Goal: Task Accomplishment & Management: Manage account settings

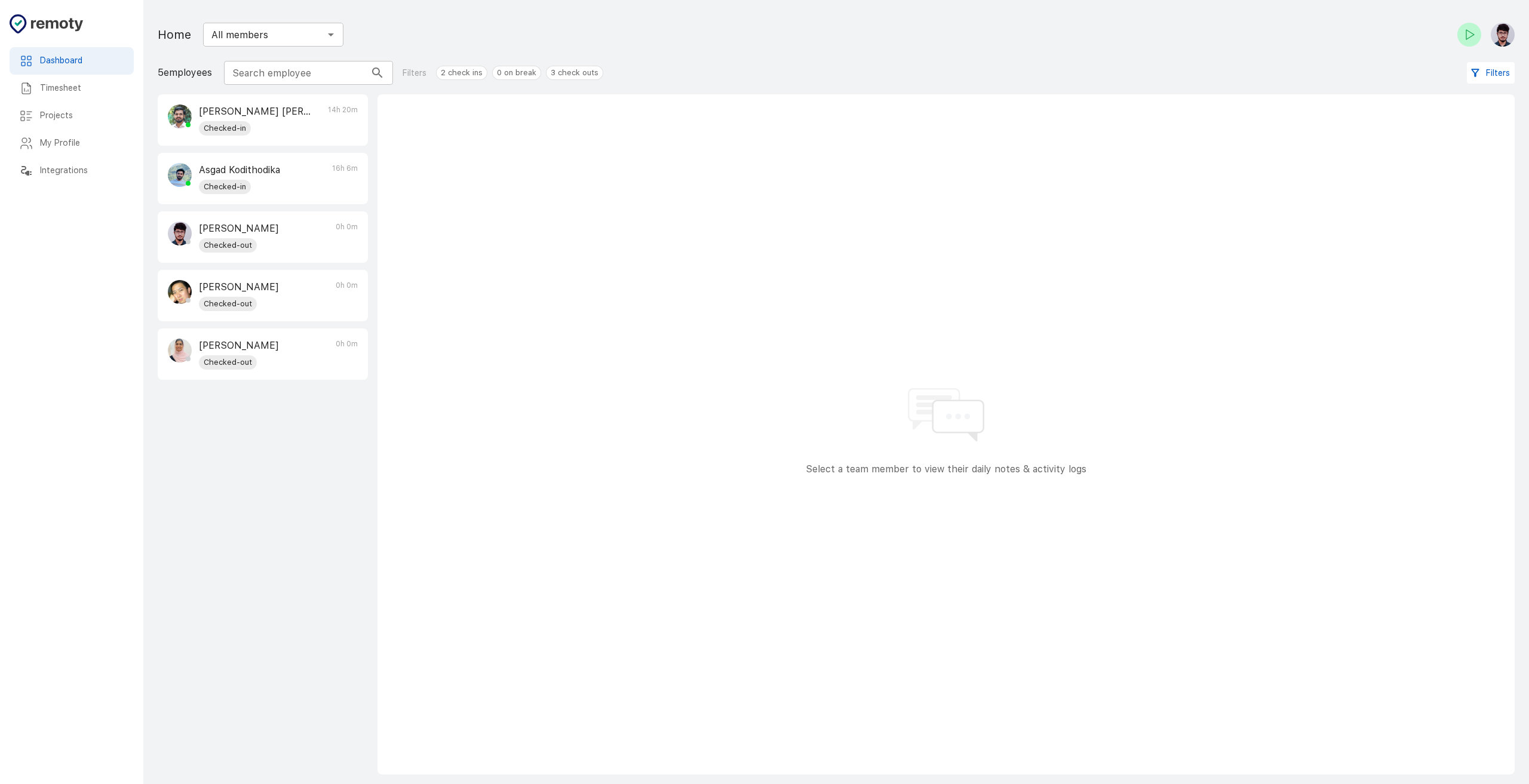
click at [57, 88] on h6 "Timesheet" at bounding box center [82, 88] width 84 height 13
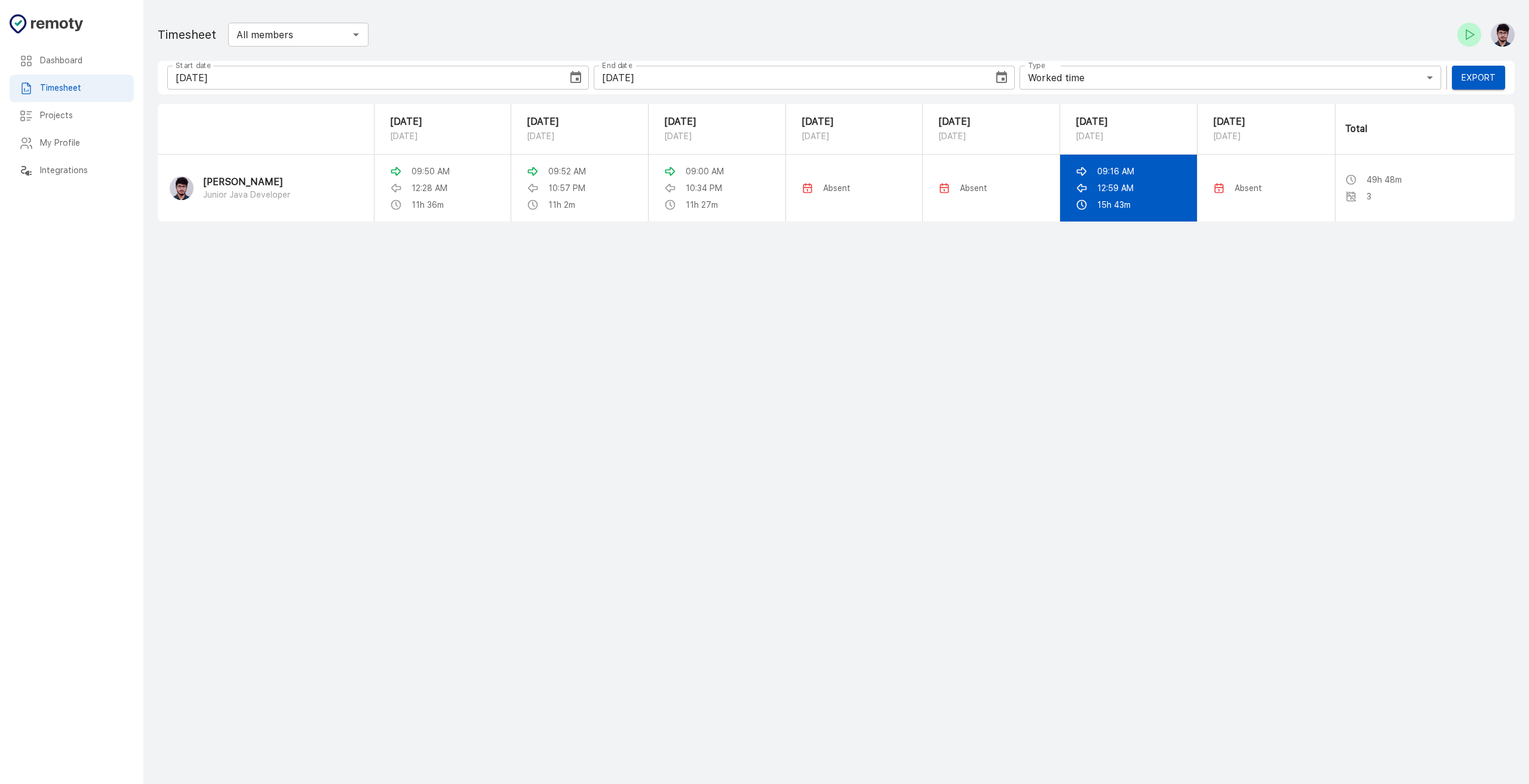
click at [1127, 194] on p "12:59 AM" at bounding box center [1116, 188] width 37 height 12
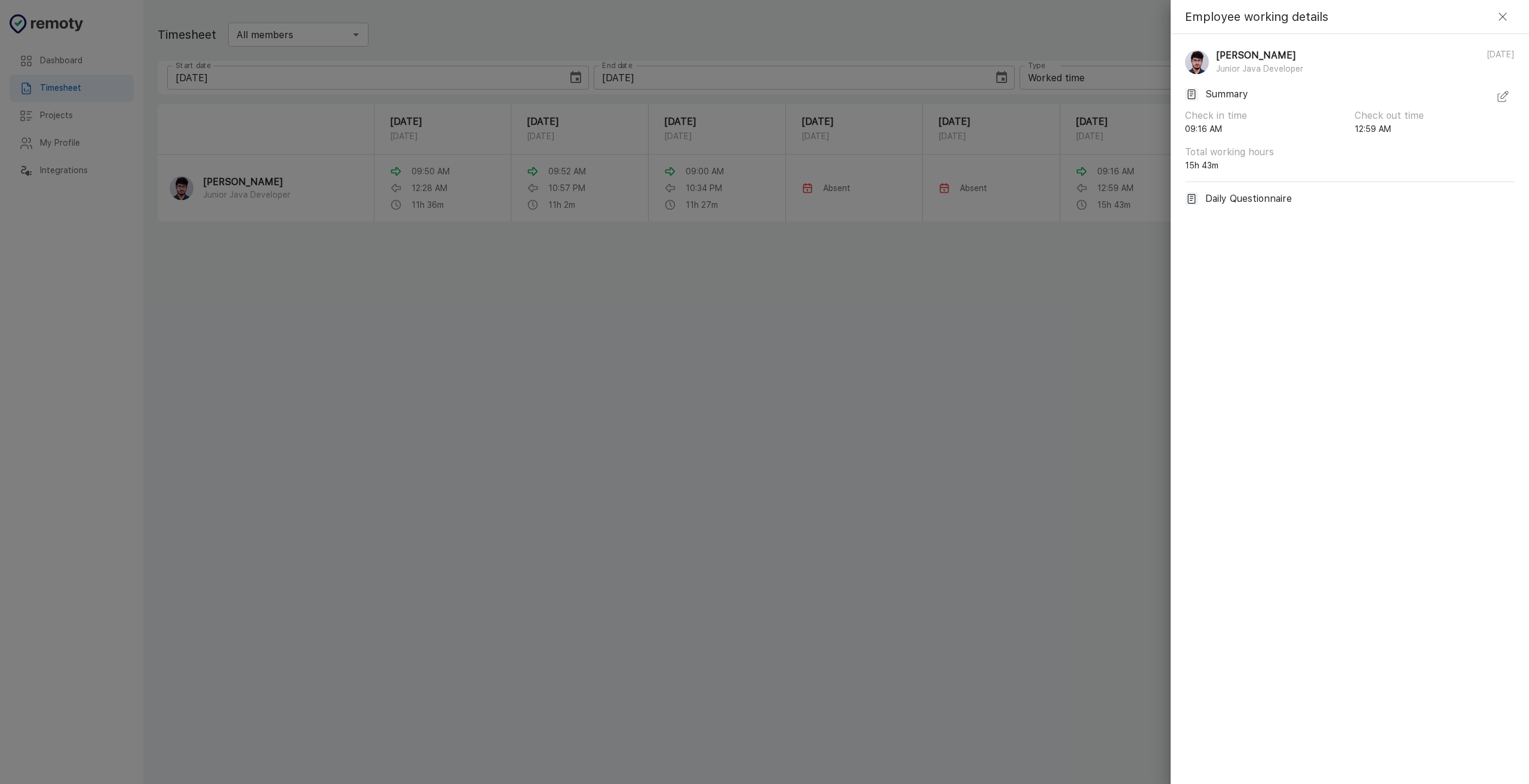
click at [1504, 97] on icon "button" at bounding box center [1503, 97] width 15 height 15
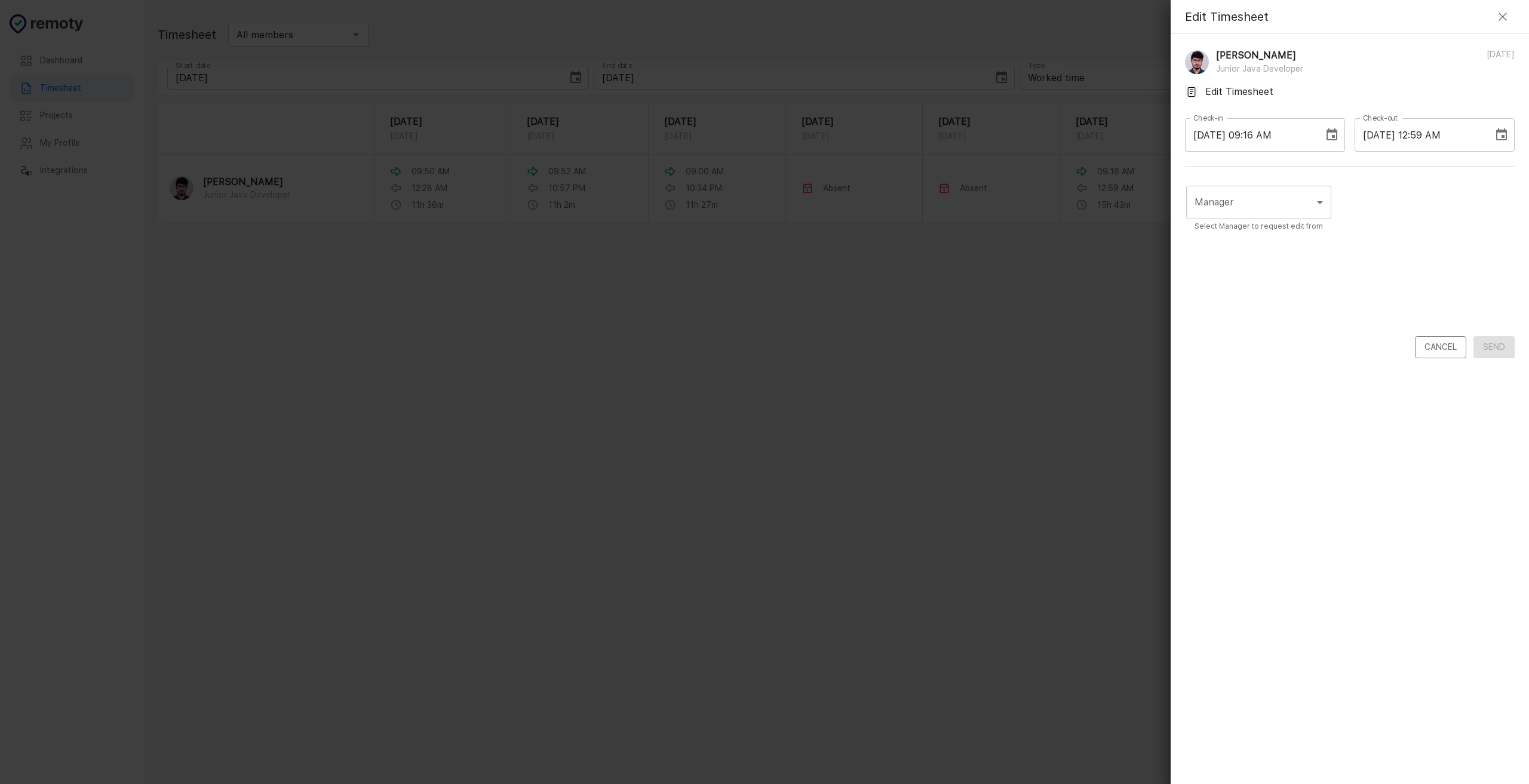
click at [1311, 196] on body "Dashboard Timesheet Projects My Profile Integrations Dashboard Timesheet Projec…" at bounding box center [764, 392] width 1529 height 784
click at [1311, 196] on div at bounding box center [764, 392] width 1529 height 784
click at [1234, 86] on p "Edit Timesheet" at bounding box center [1240, 92] width 68 height 15
click at [1405, 263] on div "Manager ​ Manager Select Manager to request edit from" at bounding box center [1350, 258] width 330 height 155
click at [1502, 17] on line "button" at bounding box center [1503, 17] width 7 height 7
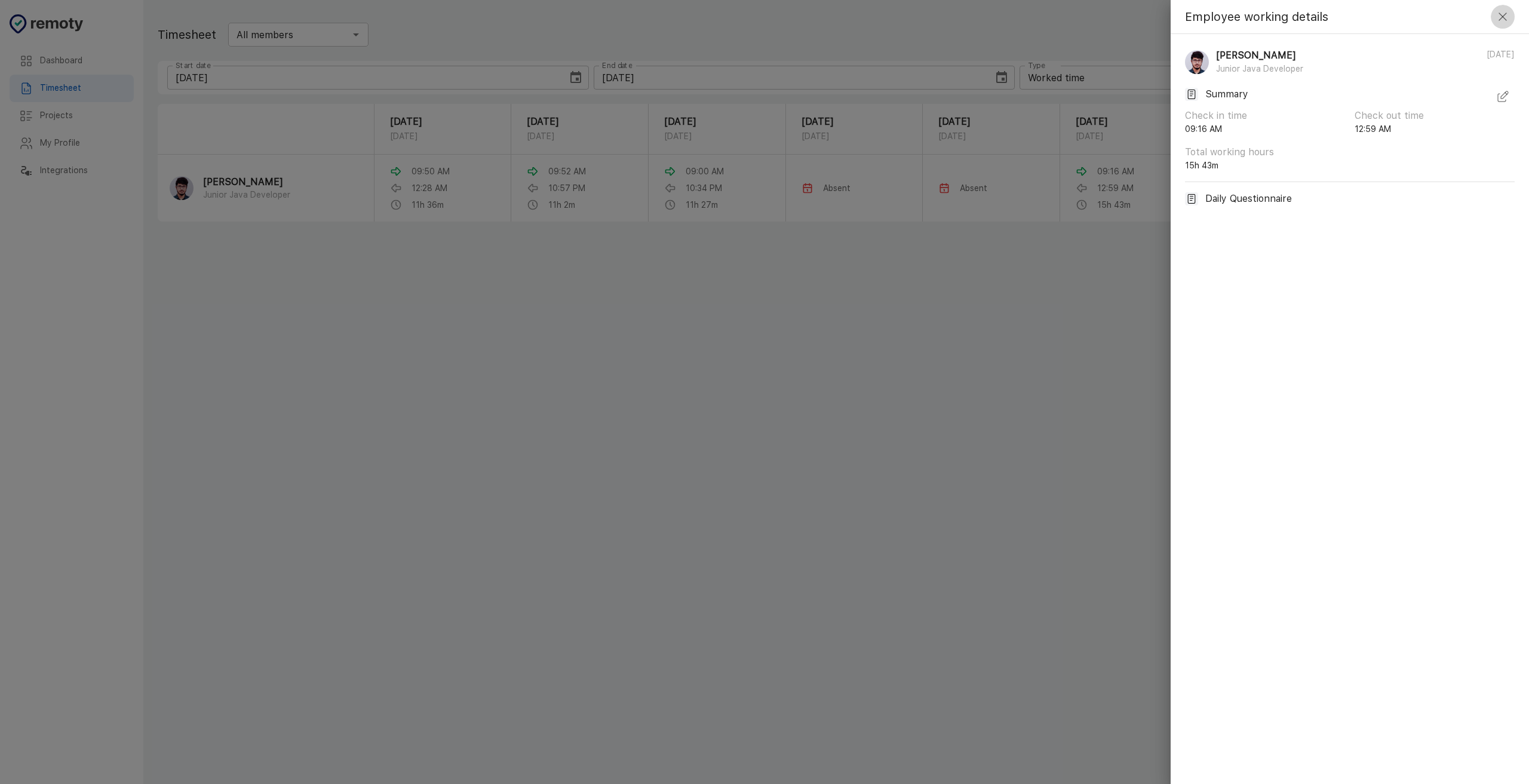
click at [1506, 19] on icon "button" at bounding box center [1503, 17] width 15 height 15
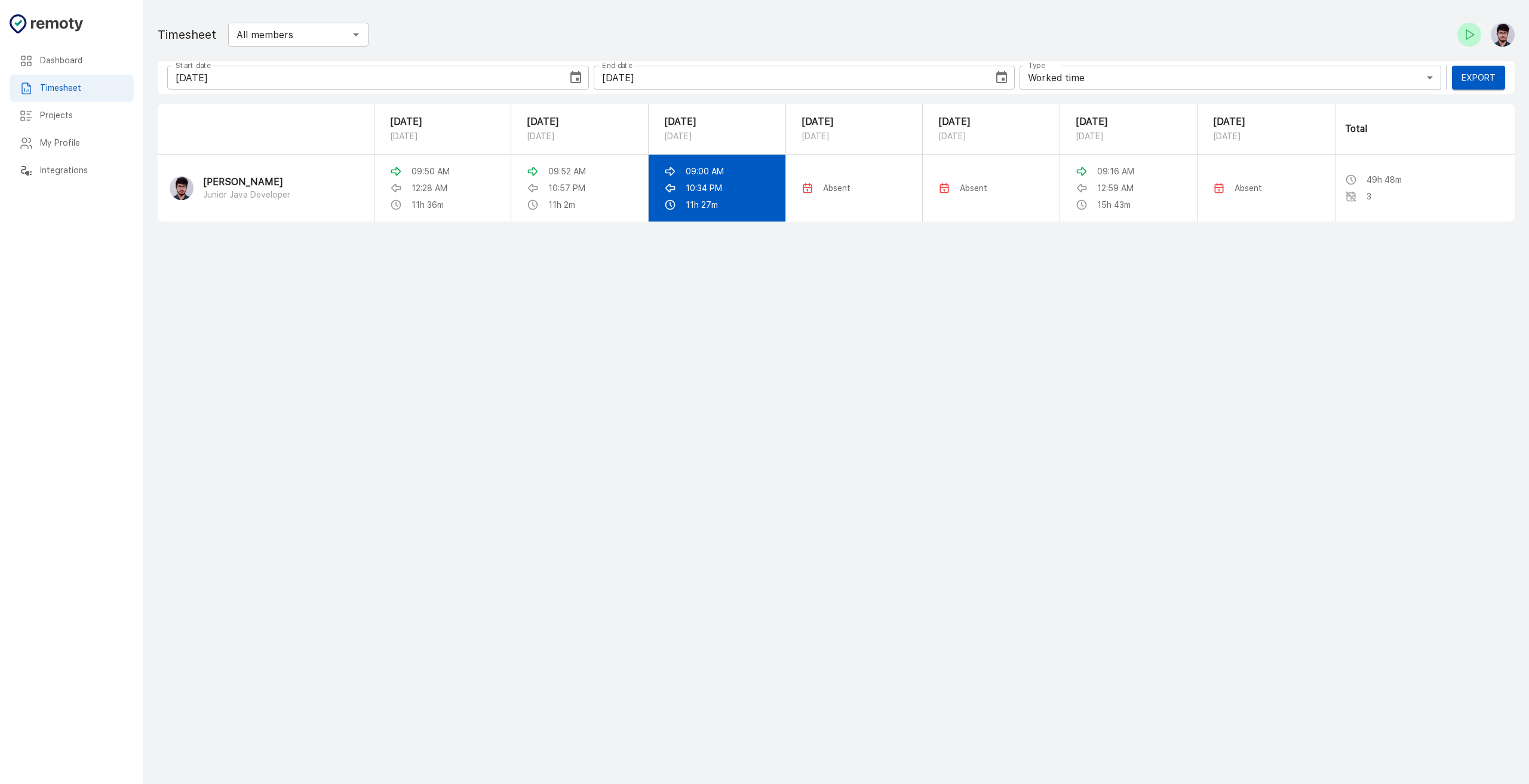
click at [709, 200] on p "11h 27m" at bounding box center [701, 205] width 32 height 12
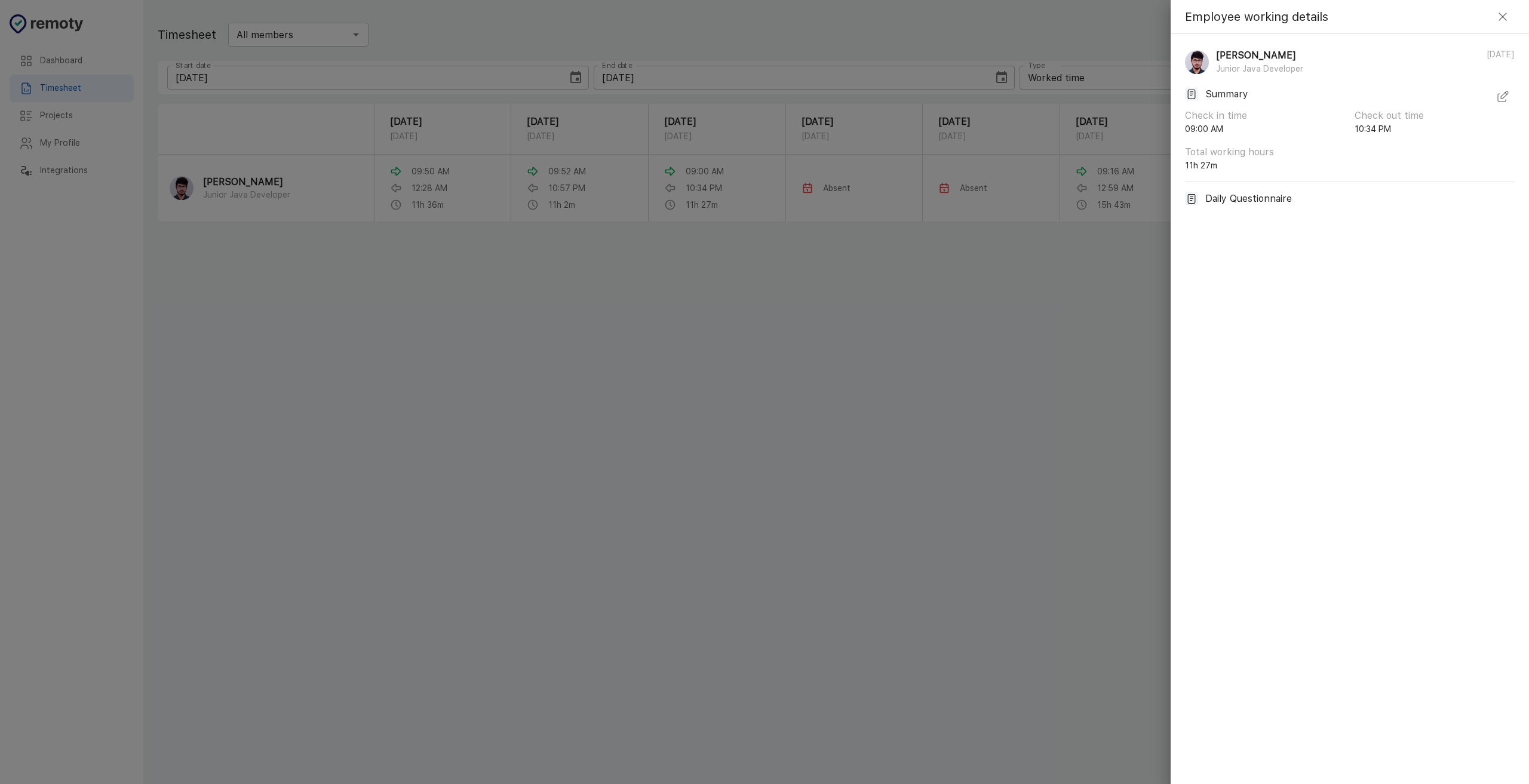
click at [1505, 100] on icon "button" at bounding box center [1503, 97] width 15 height 15
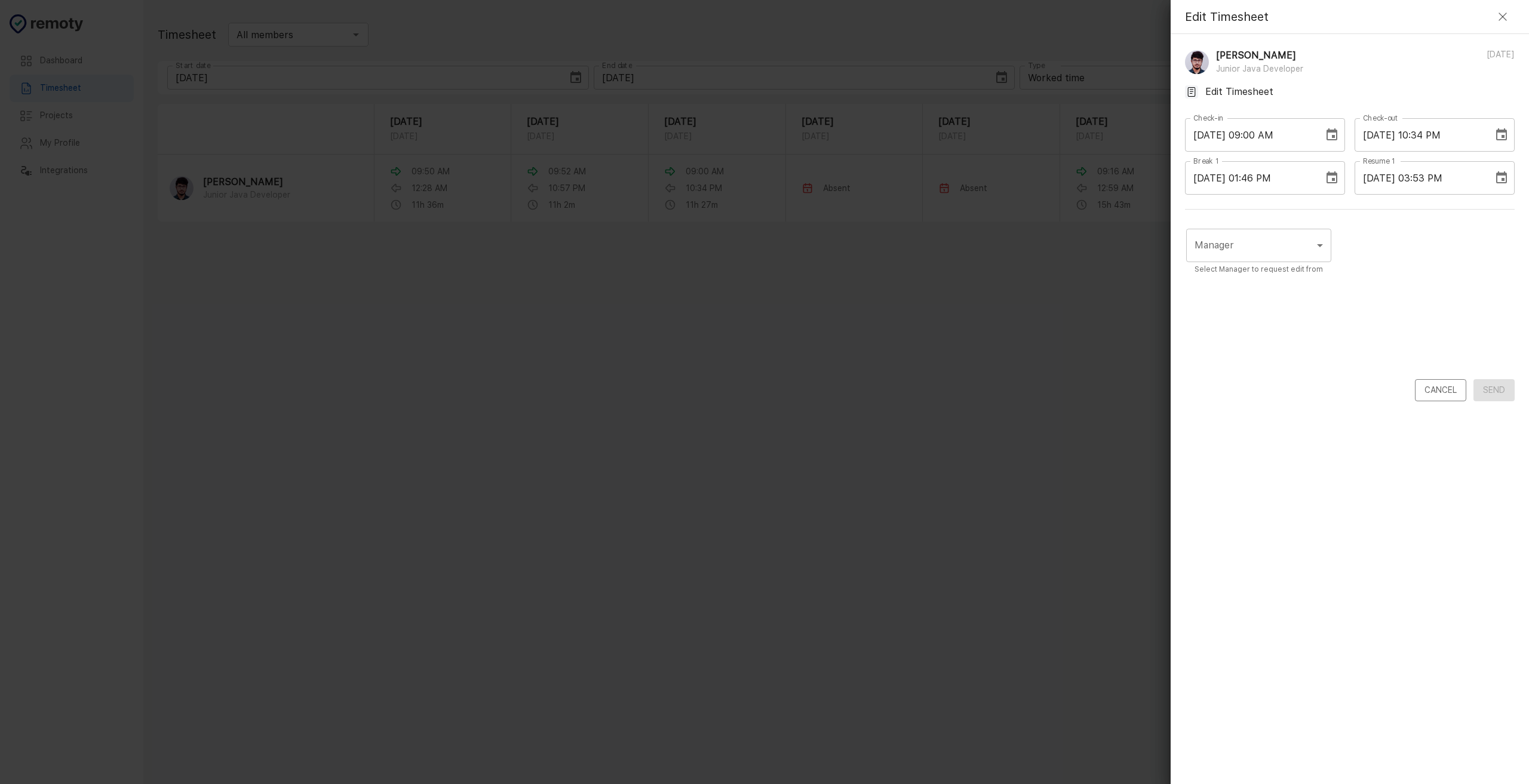
click at [1507, 15] on icon "button" at bounding box center [1503, 17] width 15 height 15
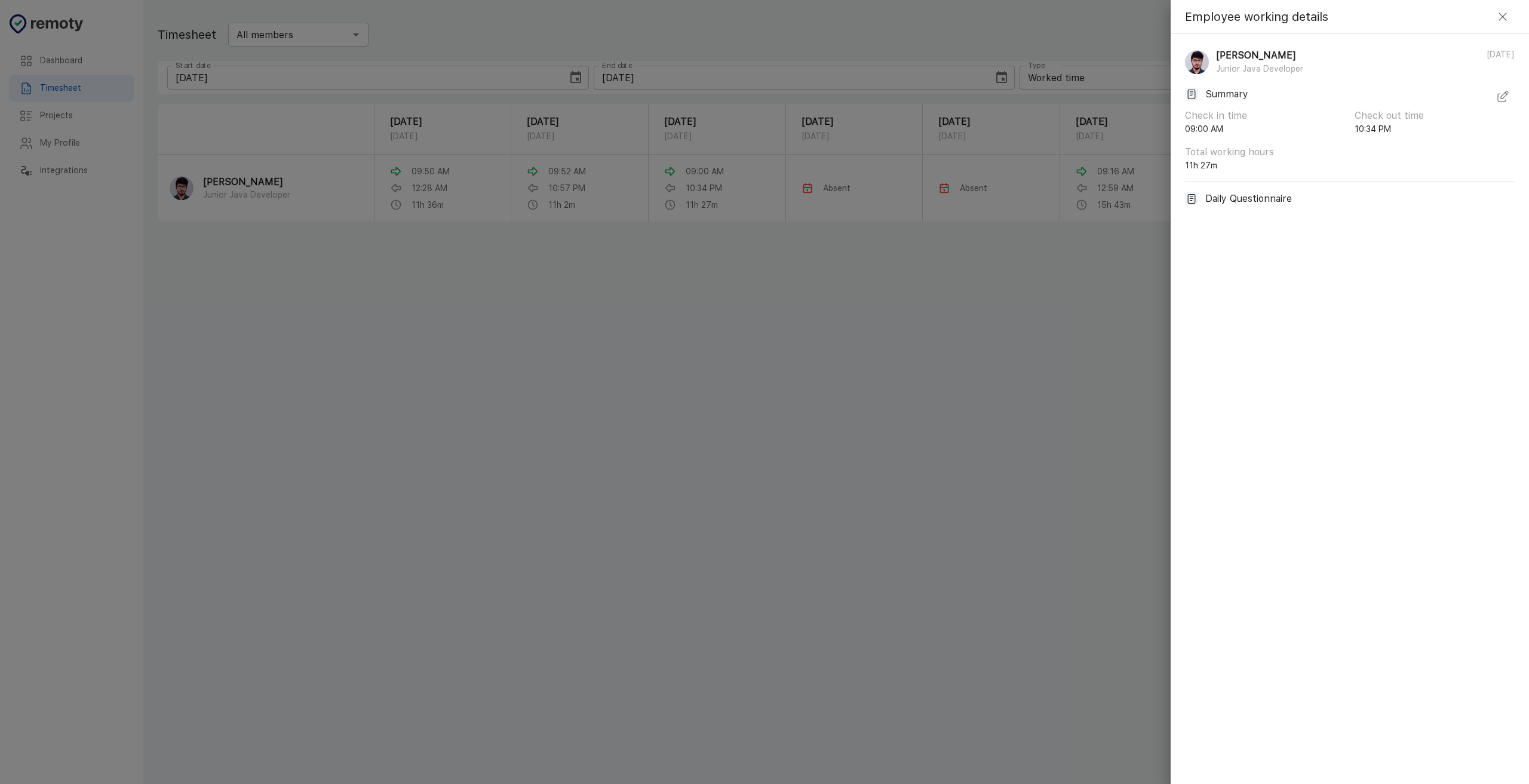
click at [1506, 16] on icon "button" at bounding box center [1503, 17] width 15 height 15
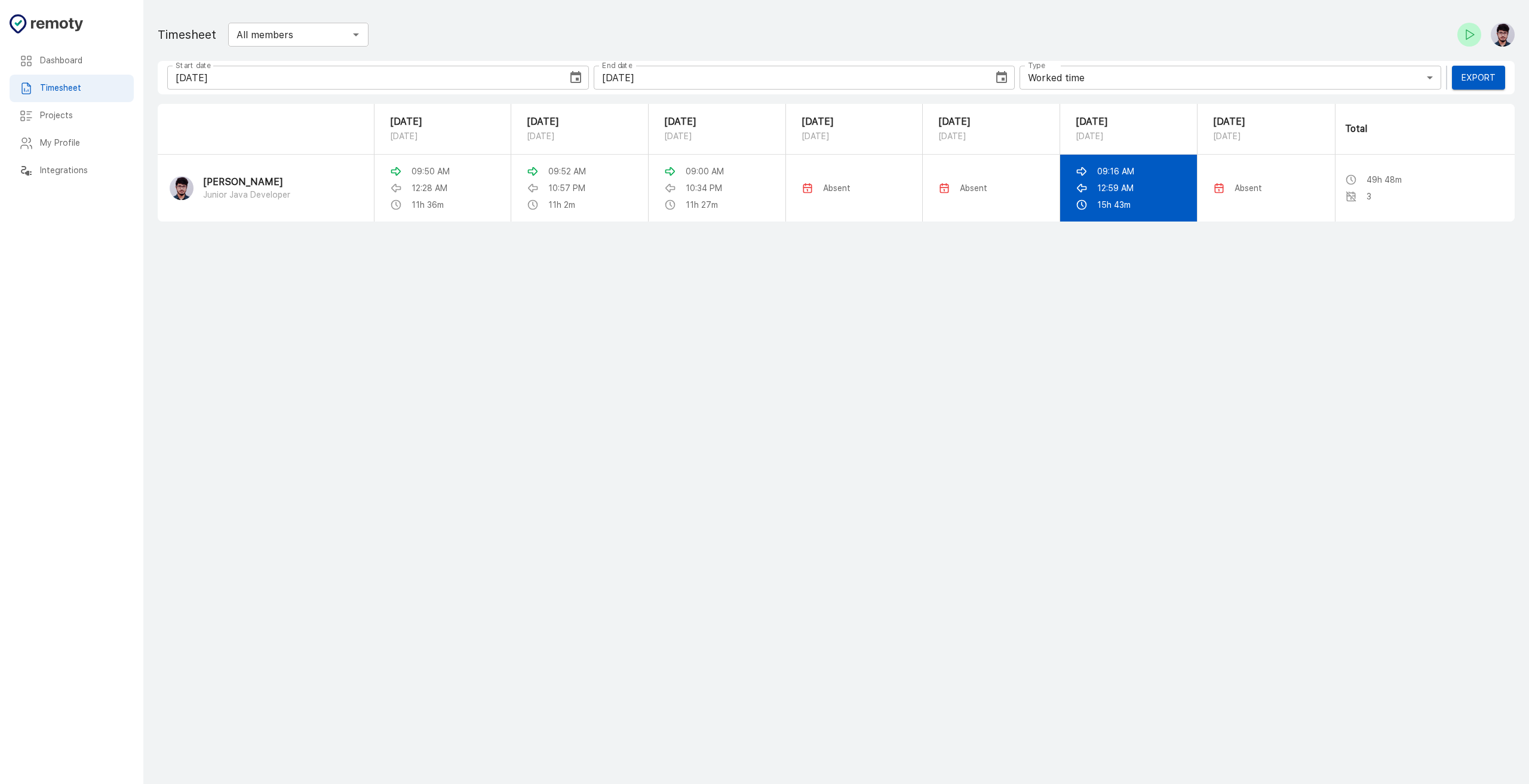
click at [1106, 190] on p "12:59 AM" at bounding box center [1116, 188] width 37 height 12
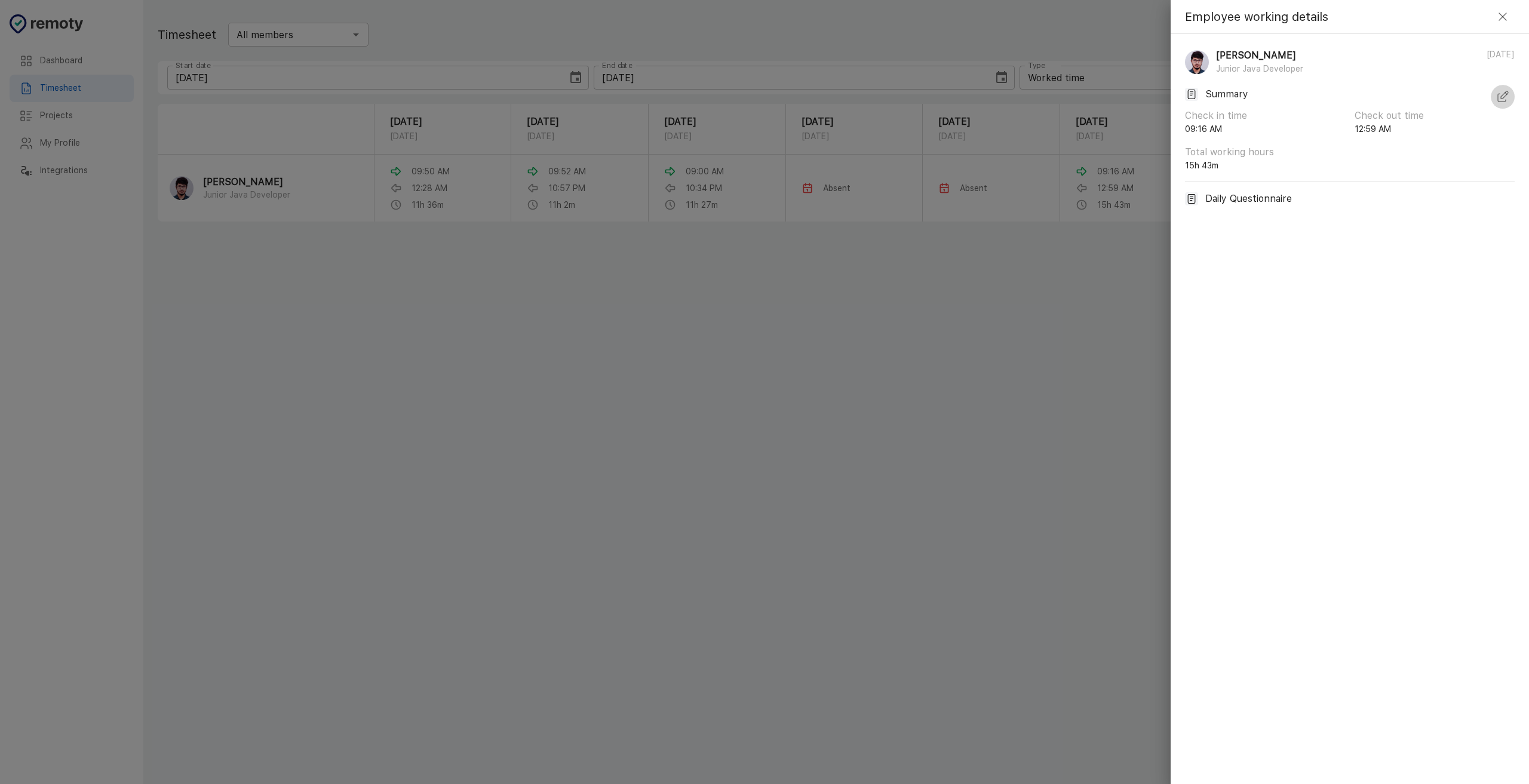
click at [1508, 96] on icon "button" at bounding box center [1503, 97] width 15 height 15
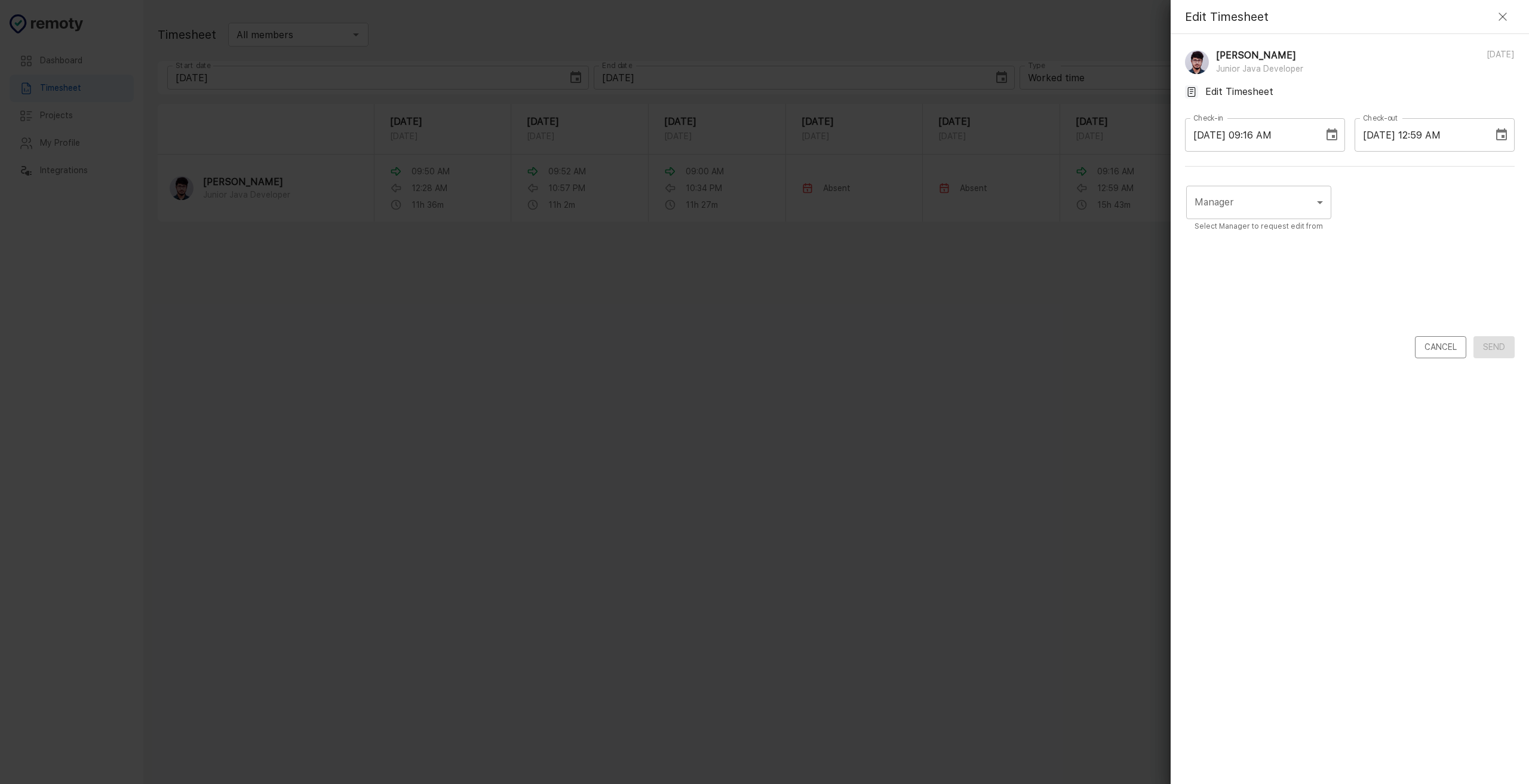
click at [1332, 163] on div "[PERSON_NAME] Junior Java Developer [DATE] Edit Timesheet Check-in [DATE] 09:16…" at bounding box center [1350, 203] width 359 height 338
drag, startPoint x: 1348, startPoint y: 167, endPoint x: 1357, endPoint y: 167, distance: 9.0
click at [1349, 167] on div "[PERSON_NAME] Junior Java Developer [DATE] Edit Timesheet Check-in [DATE] 09:16…" at bounding box center [1350, 203] width 359 height 338
click at [1502, 23] on icon "button" at bounding box center [1503, 17] width 15 height 15
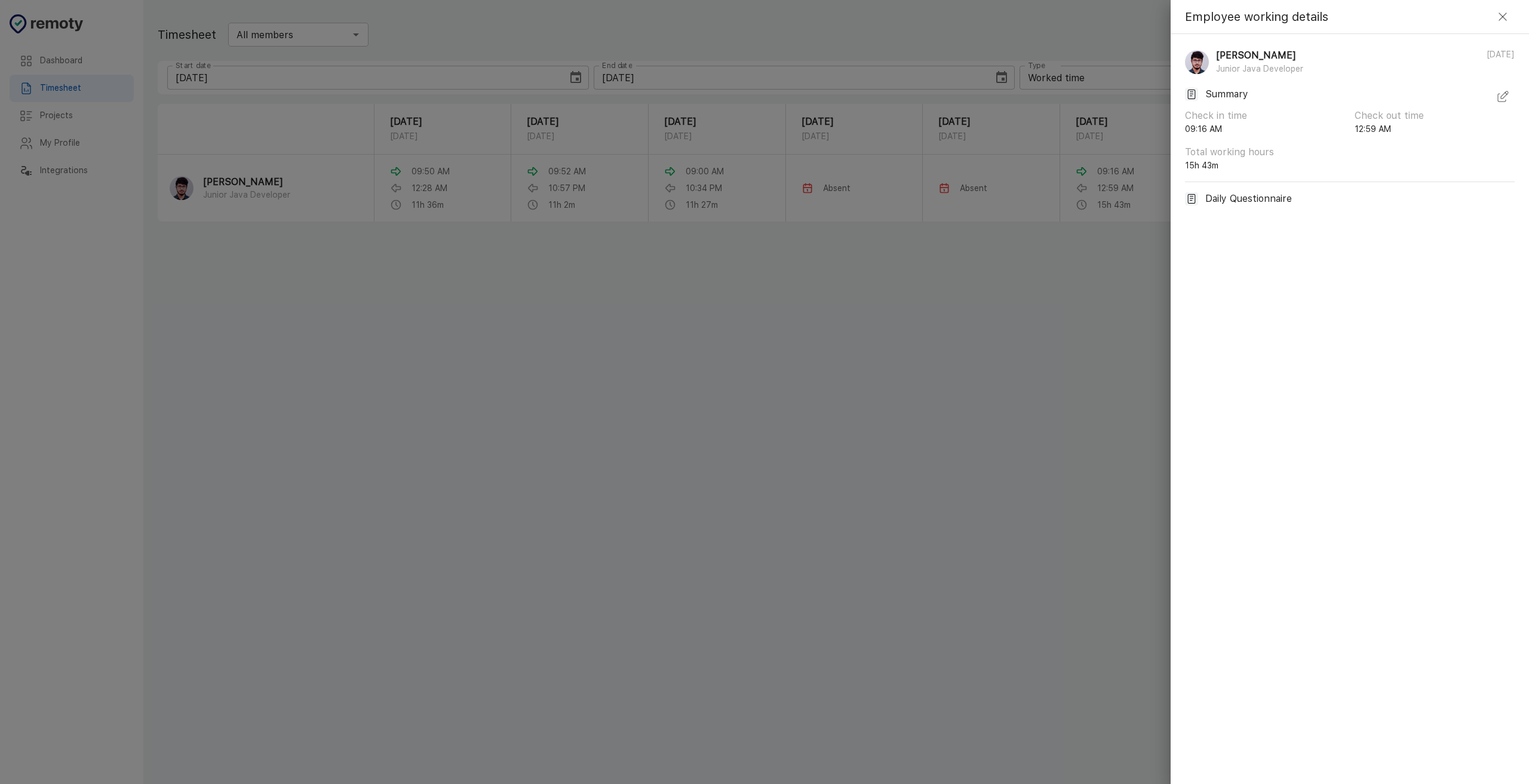
click at [1502, 23] on icon "button" at bounding box center [1503, 17] width 15 height 15
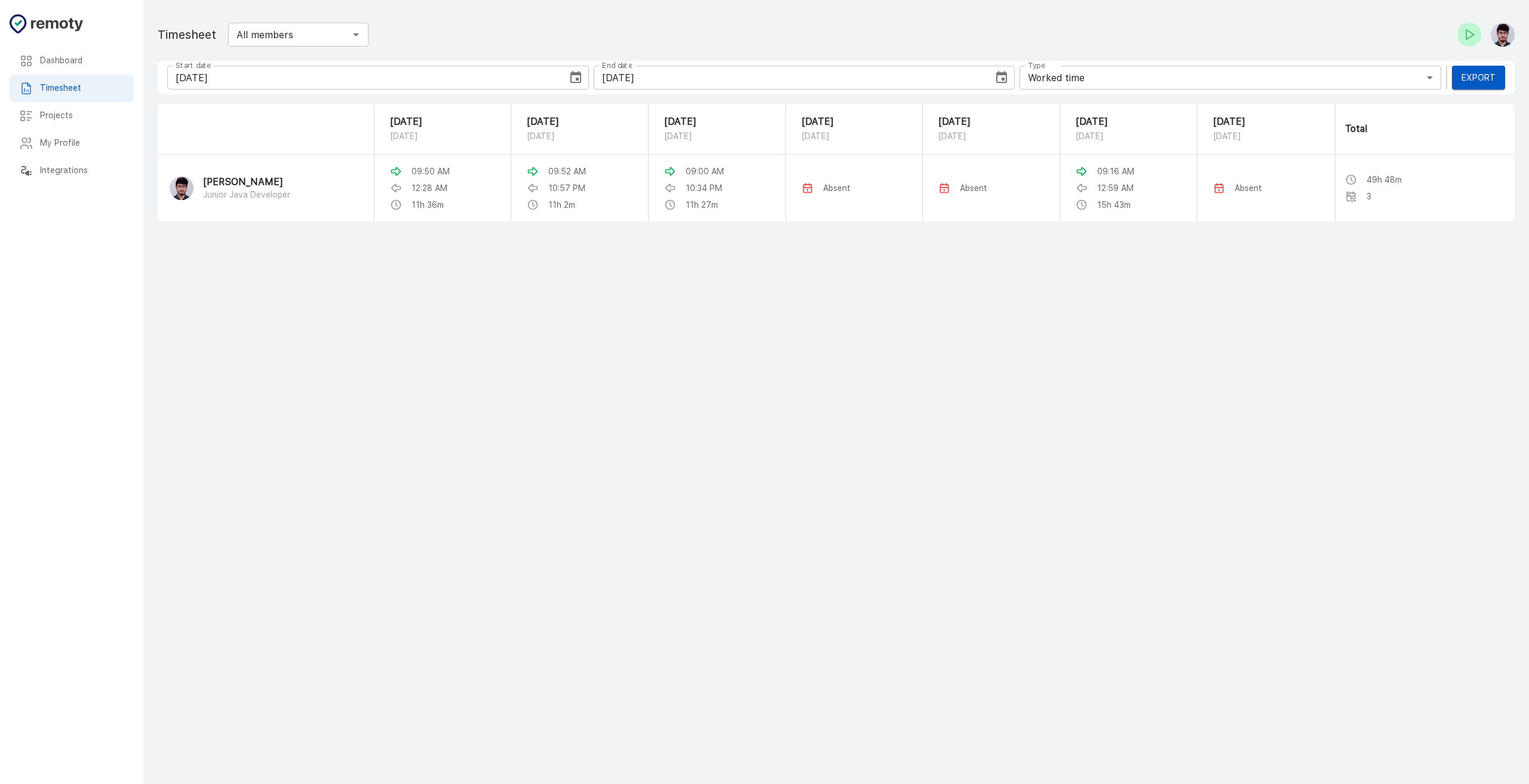
click at [1338, 343] on main "Dashboard Timesheet Projects My Profile Integrations Timesheet All members ​ St…" at bounding box center [836, 392] width 1386 height 784
